Goal: Check status: Check status

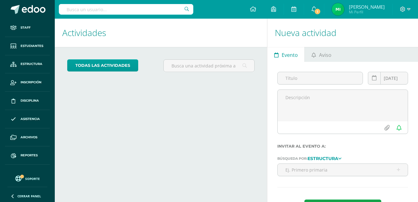
click at [158, 9] on input "text" at bounding box center [126, 9] width 135 height 11
click at [37, 44] on span "Estudiantes" at bounding box center [32, 46] width 23 height 5
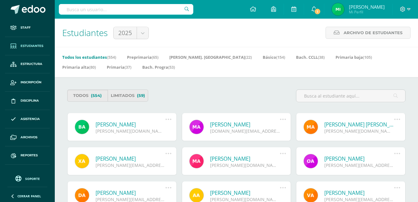
click at [110, 9] on input "text" at bounding box center [126, 9] width 135 height 11
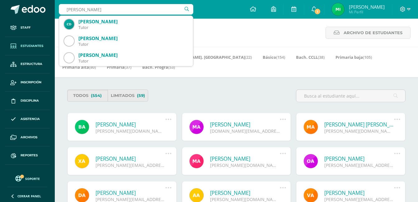
type input "isabel maz"
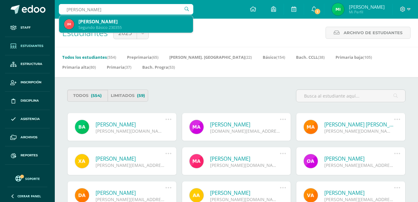
click at [97, 23] on div "Isabel Maza López" at bounding box center [133, 21] width 110 height 7
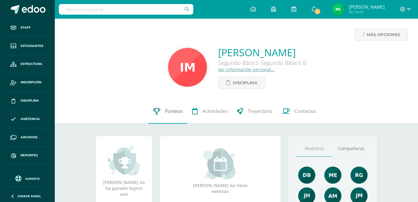
click at [170, 110] on span "Punteos" at bounding box center [174, 111] width 18 height 7
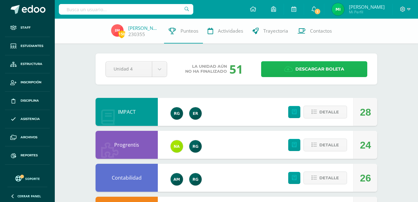
click at [305, 68] on span "Descargar boleta" at bounding box center [319, 69] width 49 height 15
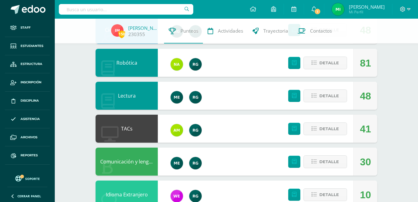
scroll to position [311, 0]
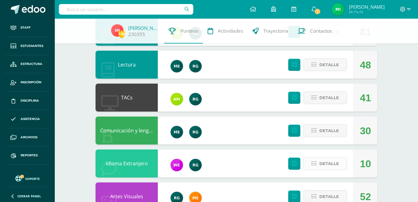
click at [321, 166] on span "Detalle" at bounding box center [329, 164] width 20 height 12
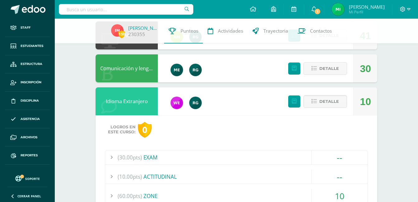
scroll to position [436, 0]
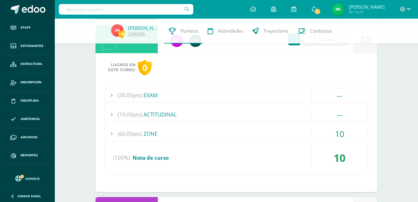
click at [148, 96] on div "(30.00pts) EXAM" at bounding box center [236, 95] width 262 height 14
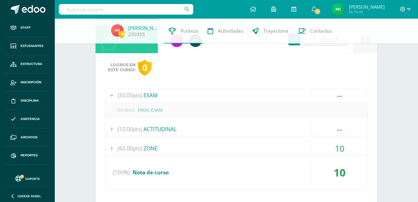
click at [144, 145] on div "(60.00pts) ZONE" at bounding box center [236, 149] width 262 height 14
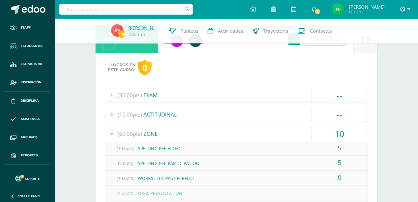
click at [134, 98] on span "(30.00pts)" at bounding box center [130, 95] width 24 height 14
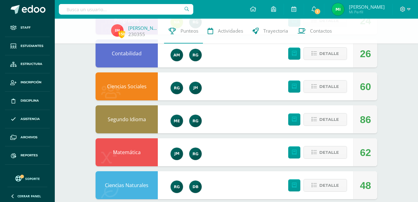
scroll to position [62, 0]
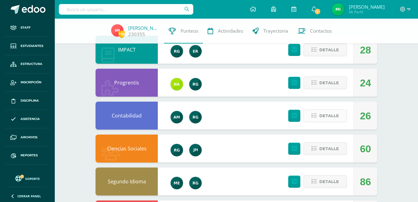
click at [330, 115] on span "Detalle" at bounding box center [329, 116] width 20 height 12
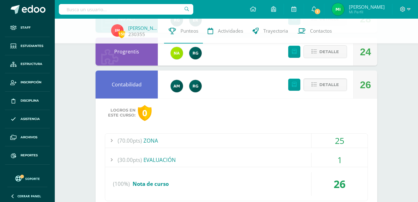
scroll to position [125, 0]
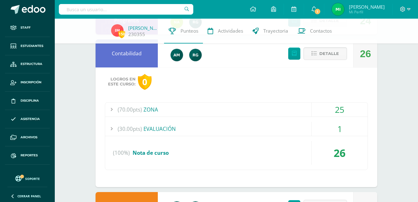
click at [135, 111] on span "(70.00pts)" at bounding box center [130, 110] width 24 height 14
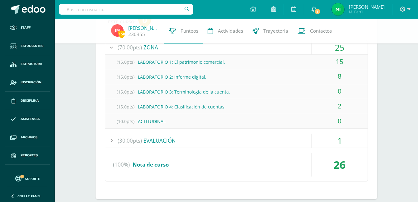
scroll to position [156, 0]
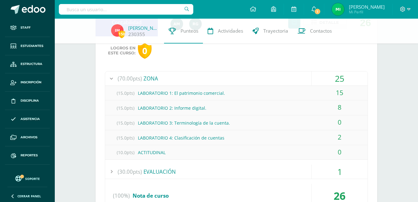
click at [164, 170] on div "(30.00pts) EVALUACIÓN" at bounding box center [236, 172] width 262 height 14
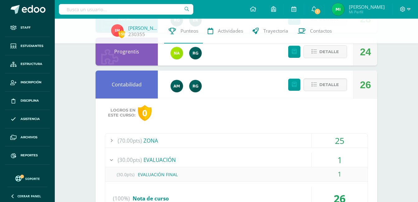
scroll to position [125, 0]
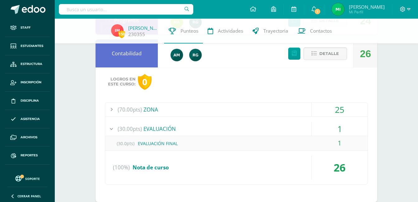
click at [154, 108] on div "(70.00pts) ZONA" at bounding box center [236, 110] width 262 height 14
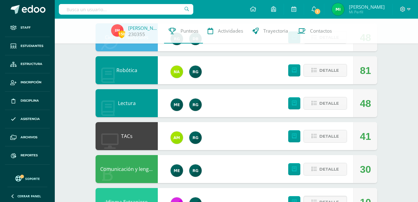
scroll to position [529, 0]
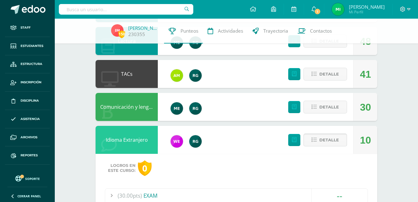
click at [322, 140] on span "Detalle" at bounding box center [329, 141] width 20 height 12
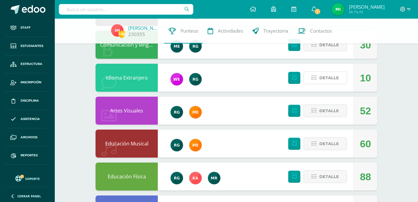
scroll to position [560, 0]
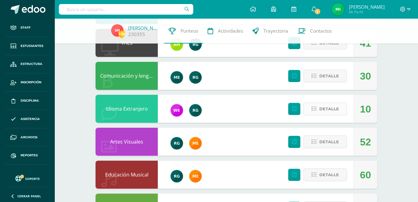
click at [321, 109] on span "Detalle" at bounding box center [329, 109] width 20 height 12
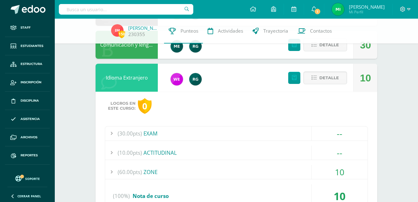
scroll to position [623, 0]
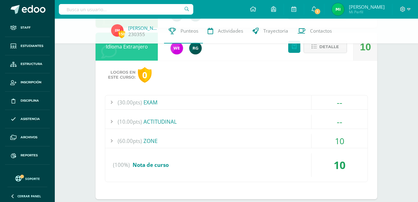
click at [134, 142] on span "(60.00pts)" at bounding box center [130, 141] width 24 height 14
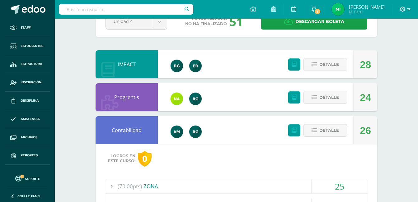
scroll to position [0, 0]
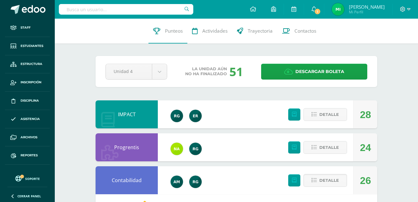
click at [97, 11] on input "text" at bounding box center [126, 9] width 135 height 11
